Goal: Obtain resource: Obtain resource

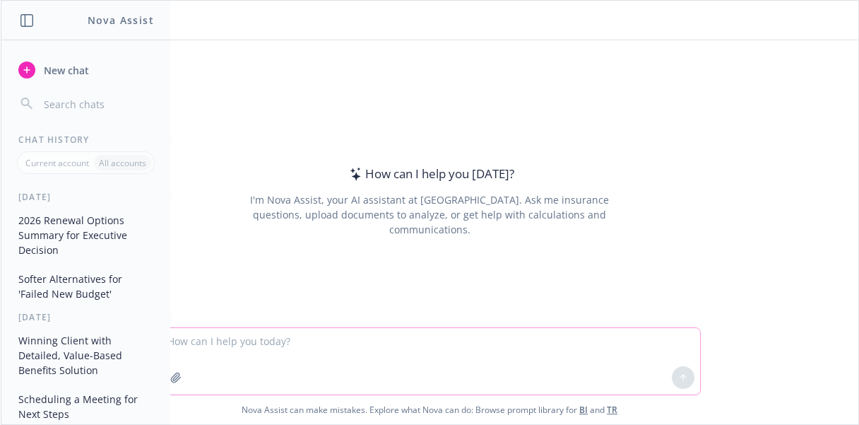
click at [323, 373] on textarea at bounding box center [429, 361] width 541 height 66
click at [288, 352] on textarea at bounding box center [429, 361] width 541 height 66
paste textarea "P"
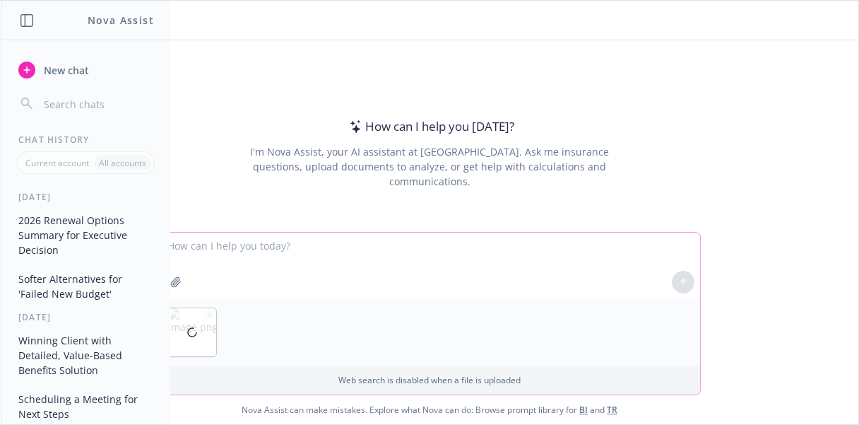
click at [339, 257] on textarea at bounding box center [429, 265] width 541 height 66
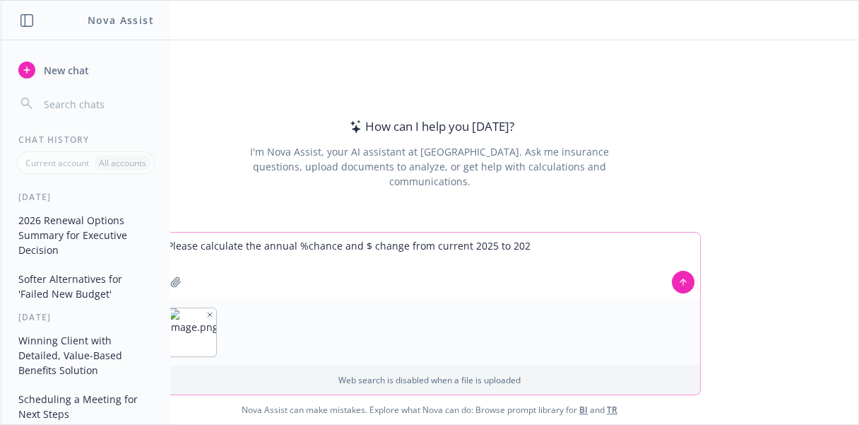
type textarea "Please calculate the annual %chance and $ change from current [DATE] to [DATE]"
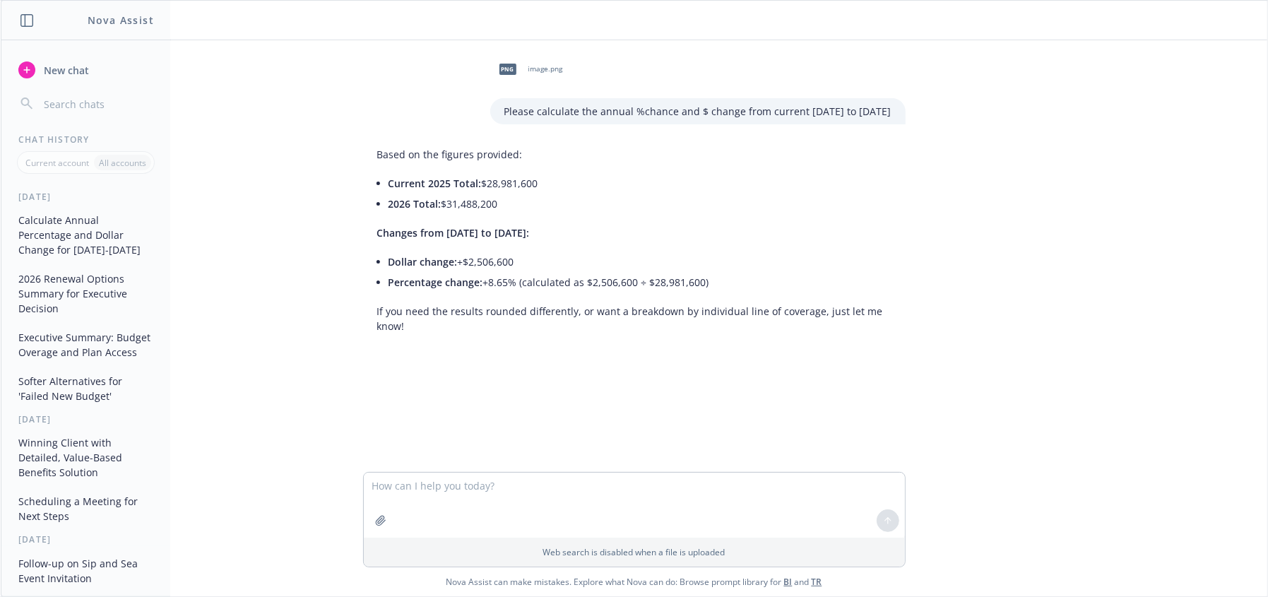
click at [858, 325] on div "png image.png Please calculate the annual %chance and $ change from current [DA…" at bounding box center [634, 256] width 1267 height 432
click at [858, 353] on div "png image.png Please calculate the annual %chance and $ change from current [DA…" at bounding box center [634, 256] width 1267 height 432
click at [858, 368] on div at bounding box center [634, 364] width 1244 height 17
click at [858, 374] on div "png image.png Please calculate the annual %chance and $ change from current [DA…" at bounding box center [634, 256] width 1267 height 432
click at [858, 365] on div at bounding box center [634, 364] width 1244 height 17
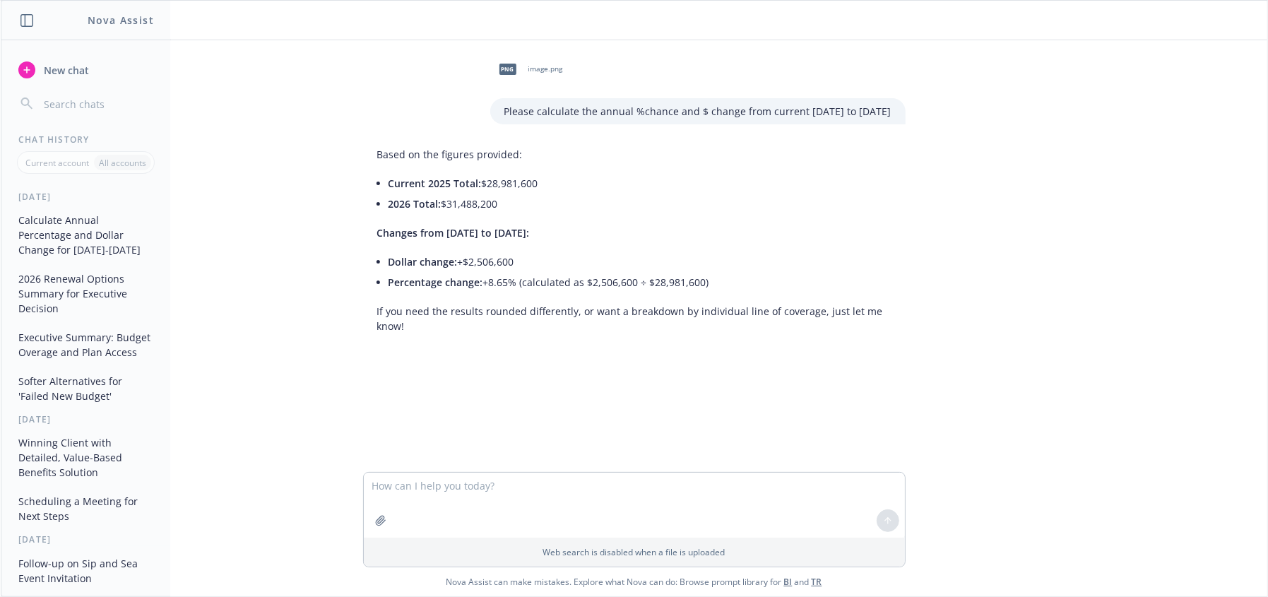
drag, startPoint x: 523, startPoint y: 300, endPoint x: 534, endPoint y: 286, distance: 17.7
click at [526, 297] on div "Based on the figures provided: Current 2025 Total: $28,981,600 2026 Total: $31,…" at bounding box center [634, 240] width 543 height 198
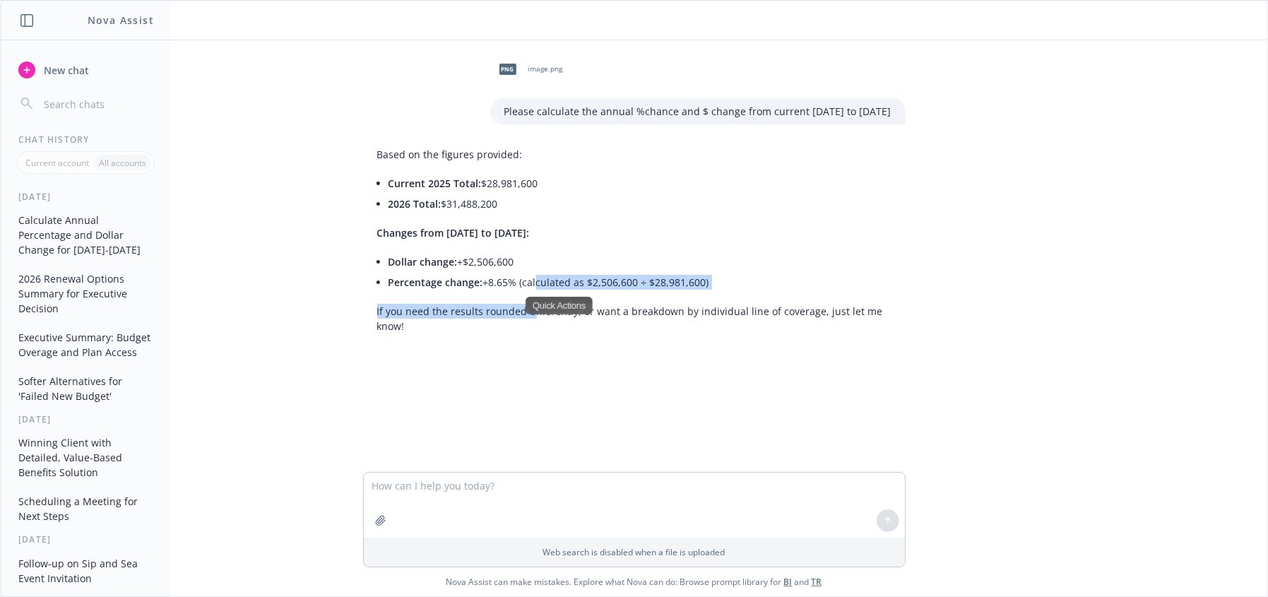
drag, startPoint x: 534, startPoint y: 285, endPoint x: 545, endPoint y: 285, distance: 10.6
click at [535, 285] on li "Percentage change: +8.65% (calculated as $2,506,600 ÷ $28,981,600)" at bounding box center [640, 282] width 503 height 20
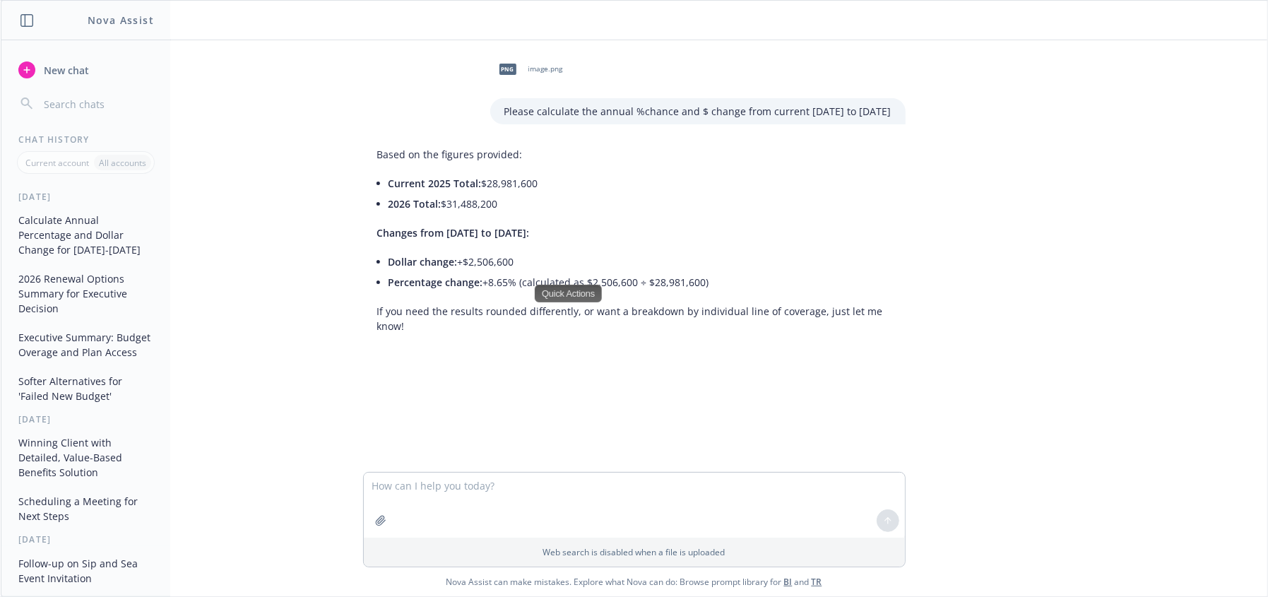
click at [682, 377] on div "png image.png Please calculate the annual %chance and $ change from current [DA…" at bounding box center [634, 256] width 1267 height 432
click at [687, 369] on div at bounding box center [634, 364] width 1244 height 17
click at [468, 377] on div "png image.png Please calculate the annual %chance and $ change from current [DA…" at bounding box center [634, 256] width 1267 height 432
click at [490, 189] on li "Current 2025 Total: $28,981,600" at bounding box center [640, 183] width 503 height 20
click at [570, 173] on li "Current 2025 Total: $28,981,600" at bounding box center [640, 183] width 503 height 20
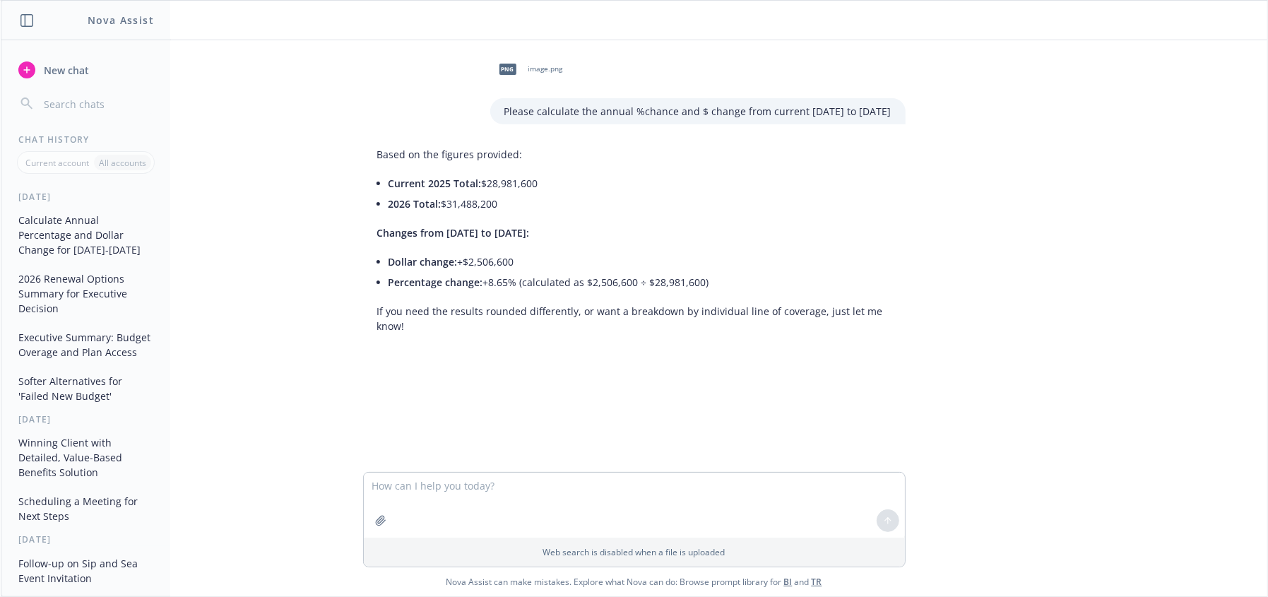
click at [626, 398] on div "png image.png Please calculate the annual %chance and $ change from current [DA…" at bounding box center [634, 256] width 1267 height 432
click at [516, 424] on textarea at bounding box center [634, 505] width 541 height 65
type textarea "create spreadsheet that shows % change and $ change for every line item"
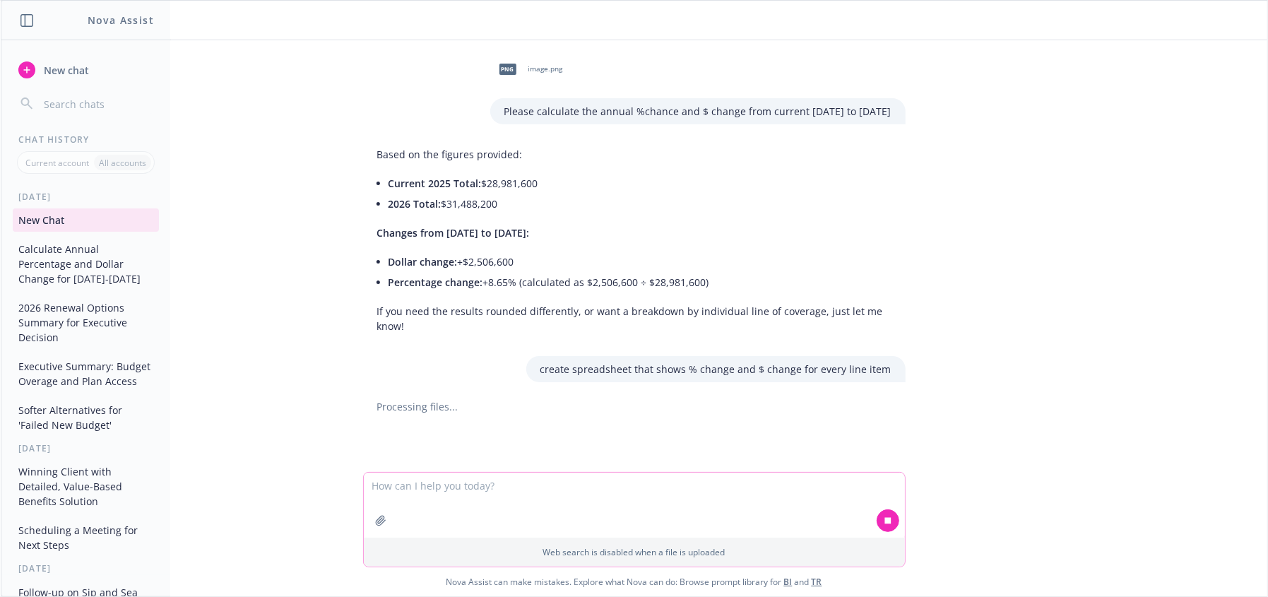
click at [636, 424] on textarea at bounding box center [634, 505] width 541 height 65
click at [539, 424] on textarea at bounding box center [634, 505] width 541 height 65
click at [380, 424] on icon "button" at bounding box center [380, 520] width 11 height 11
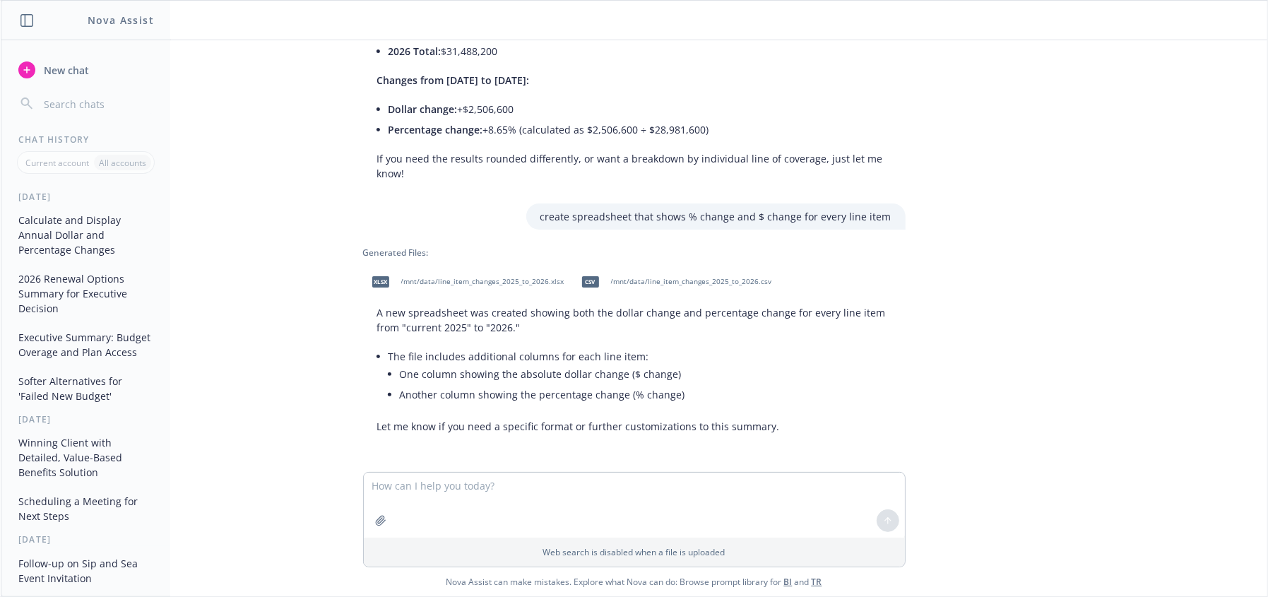
scroll to position [153, 0]
drag, startPoint x: 361, startPoint y: 436, endPoint x: 373, endPoint y: 428, distance: 14.3
click at [364, 424] on textarea at bounding box center [634, 438] width 541 height 65
click at [398, 424] on textarea at bounding box center [634, 438] width 541 height 65
click at [559, 372] on li "One column showing the absolute dollar change ($ change)" at bounding box center [646, 373] width 492 height 20
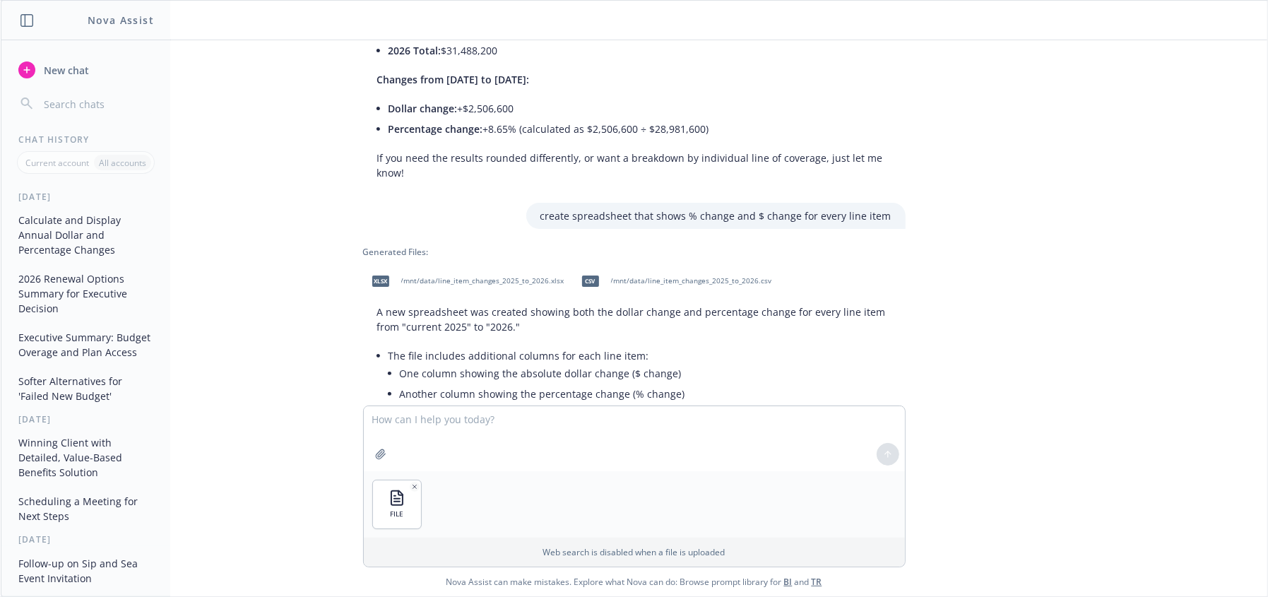
click at [668, 391] on li "Another column showing the percentage change (% change)" at bounding box center [646, 394] width 492 height 20
click at [504, 280] on span "/mnt/data/line_item_changes_2025_to_2026.xlsx" at bounding box center [482, 280] width 163 height 9
drag, startPoint x: 247, startPoint y: 497, endPoint x: 18, endPoint y: 350, distance: 273.0
click at [247, 424] on div "FILE Web search is disabled when a file is uploaded Nova Assist can make mistak…" at bounding box center [634, 500] width 1267 height 191
click at [529, 424] on textarea at bounding box center [634, 438] width 541 height 65
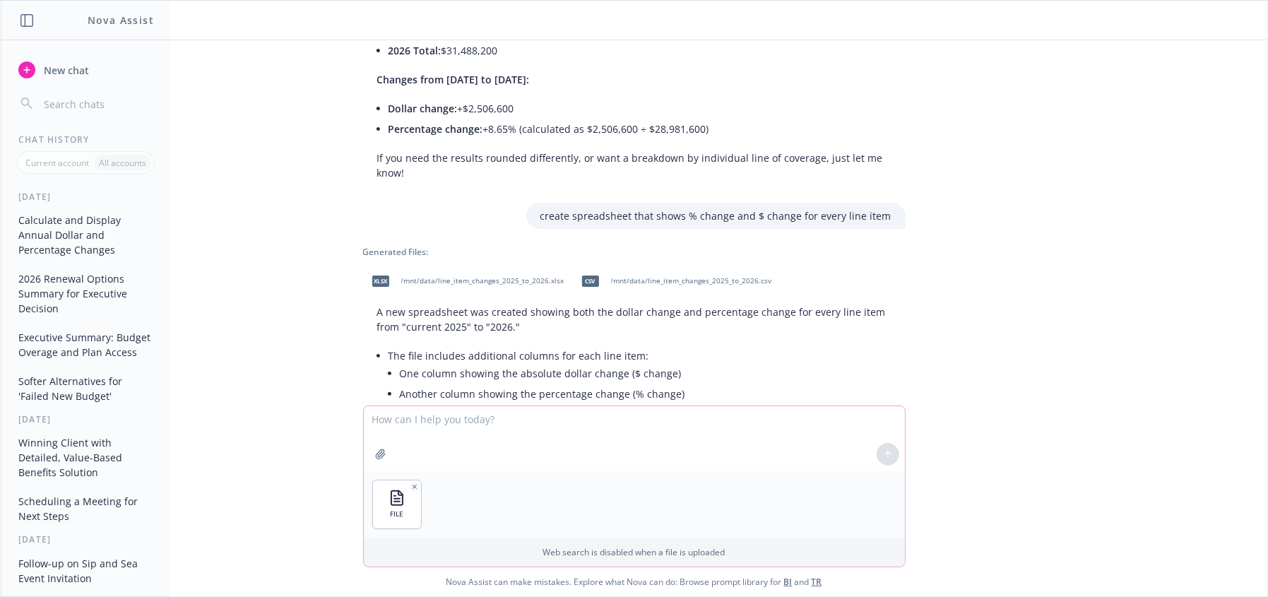
click at [413, 424] on icon "button" at bounding box center [415, 487] width 4 height 4
click at [440, 424] on div "png image.png Please calculate the annual %chance and $ change from current [DA…" at bounding box center [634, 256] width 1267 height 432
click at [440, 424] on textarea at bounding box center [634, 505] width 541 height 65
paste textarea "I've attached the updates to the renewal deck with recommendations based on 4 p…"
type textarea "I've attached the updates to the renewal deck with recommendations based on 4 p…"
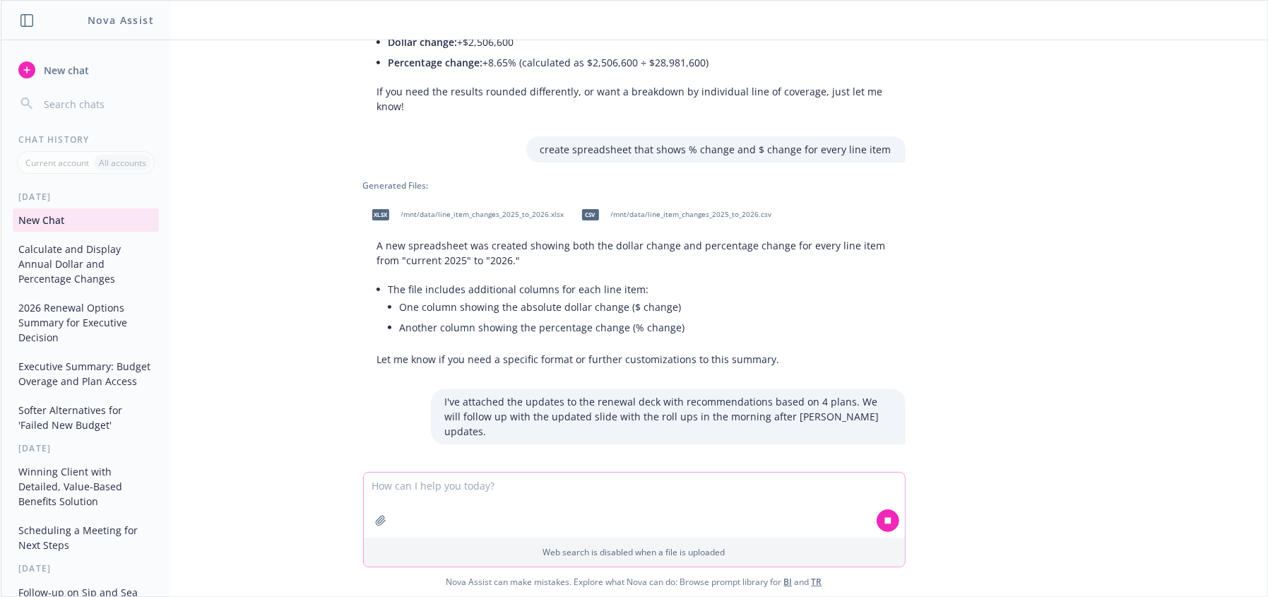
scroll to position [234, 0]
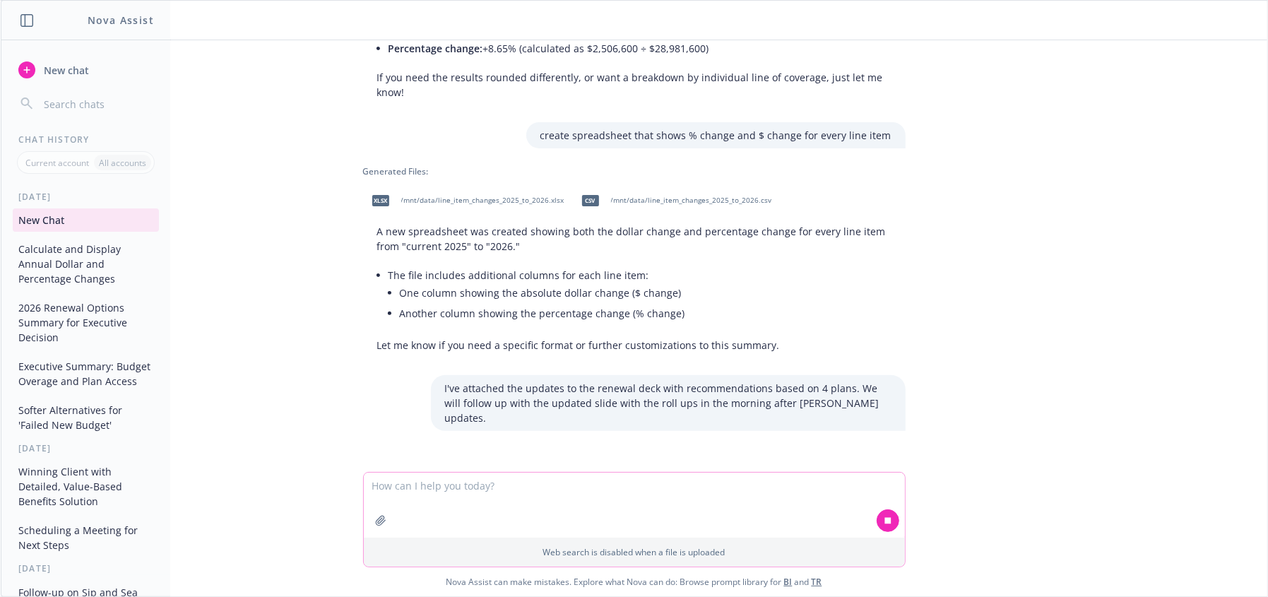
click at [445, 424] on textarea at bounding box center [634, 505] width 541 height 65
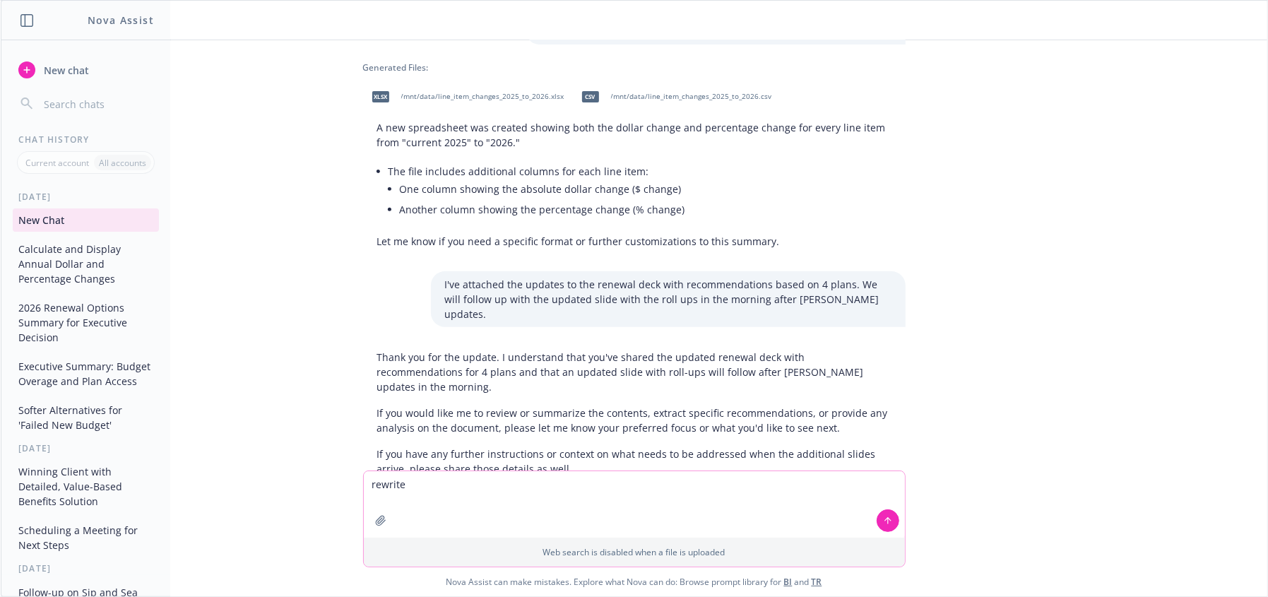
scroll to position [353, 0]
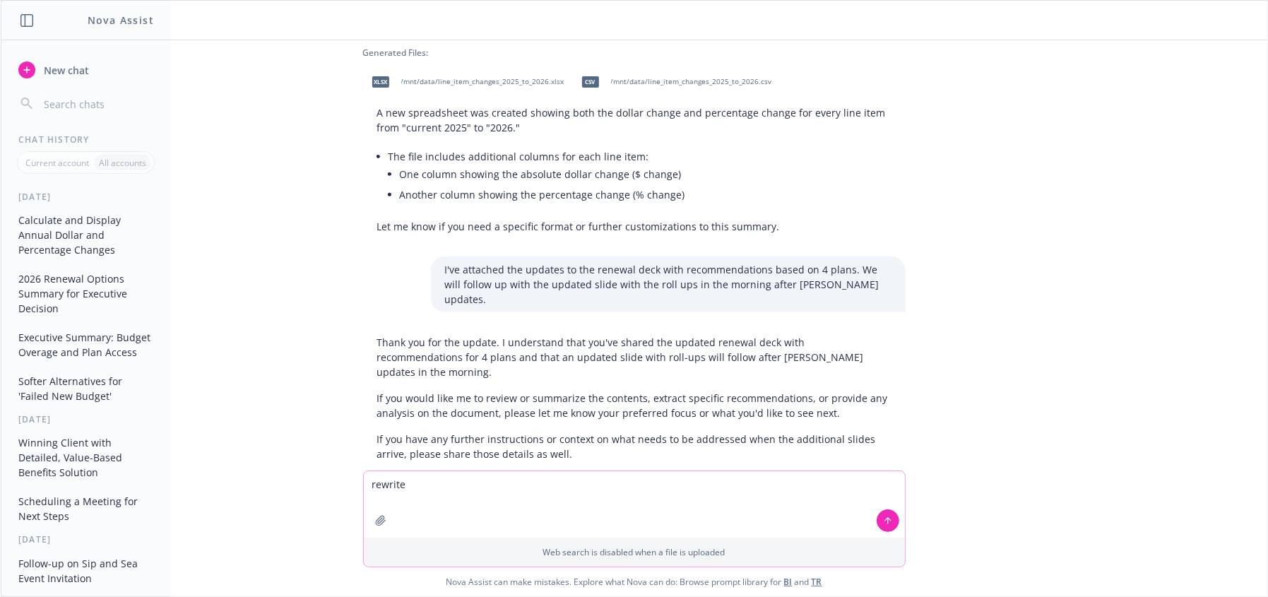
drag, startPoint x: 663, startPoint y: 511, endPoint x: 809, endPoint y: 516, distance: 145.6
click at [673, 424] on textarea "rewrite" at bounding box center [634, 504] width 541 height 66
type textarea "rewrite"
click at [858, 424] on icon at bounding box center [888, 521] width 10 height 10
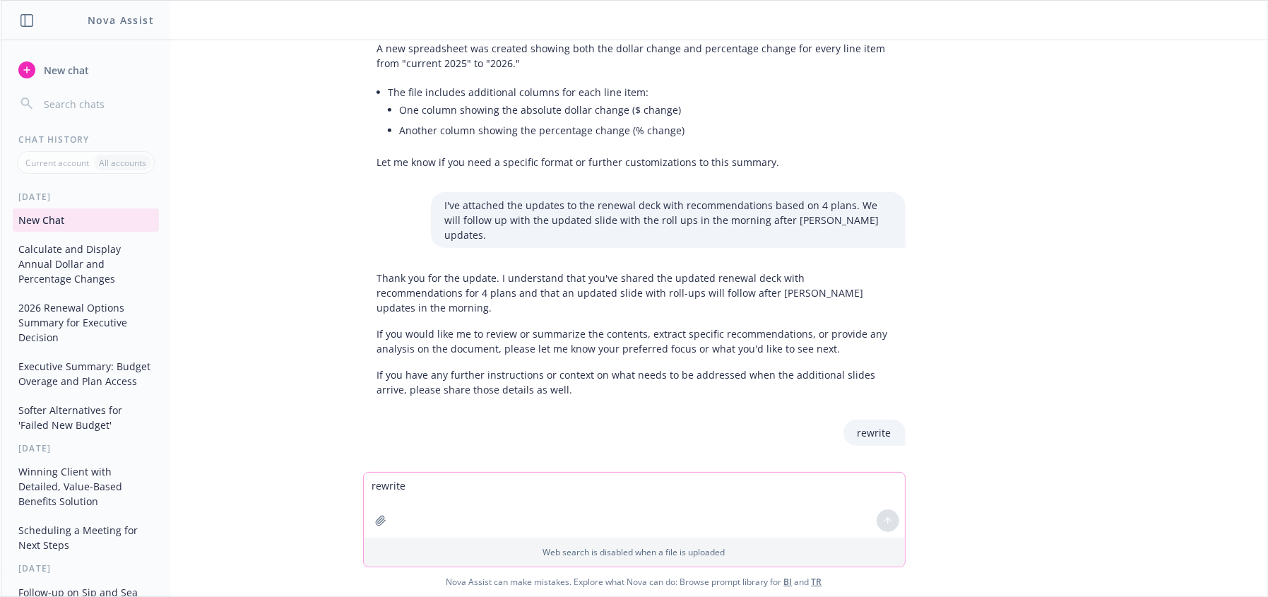
scroll to position [504, 0]
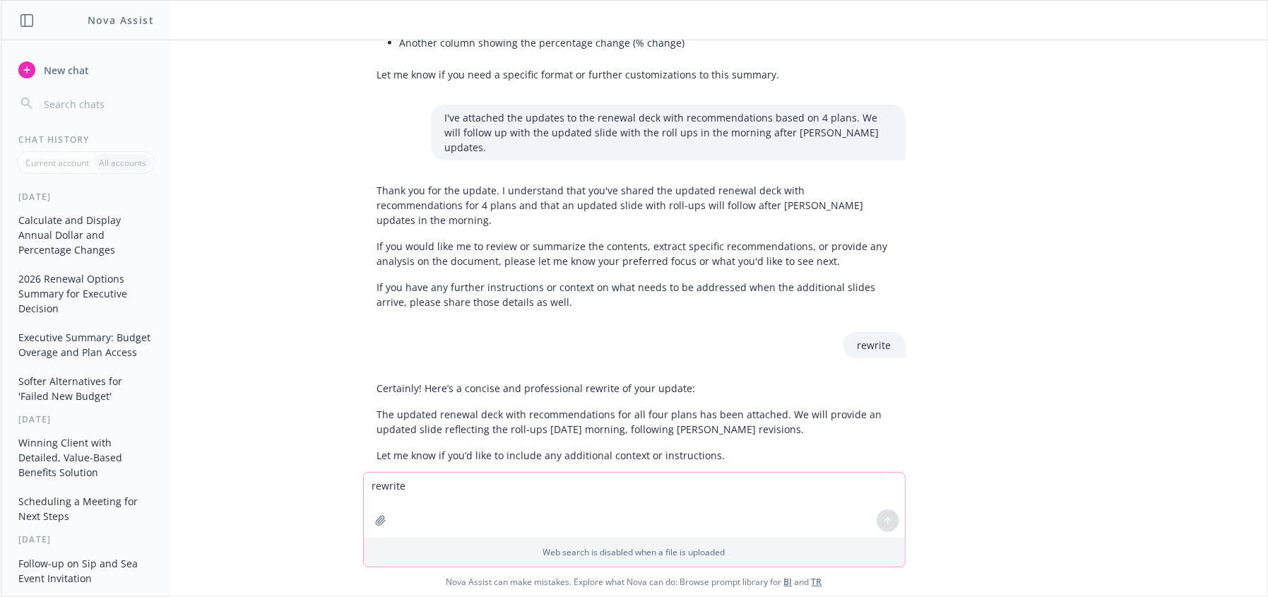
click at [508, 407] on p "The updated renewal deck with recommendations for all four plans has been attac…" at bounding box center [634, 422] width 514 height 30
